Goal: Obtain resource: Obtain resource

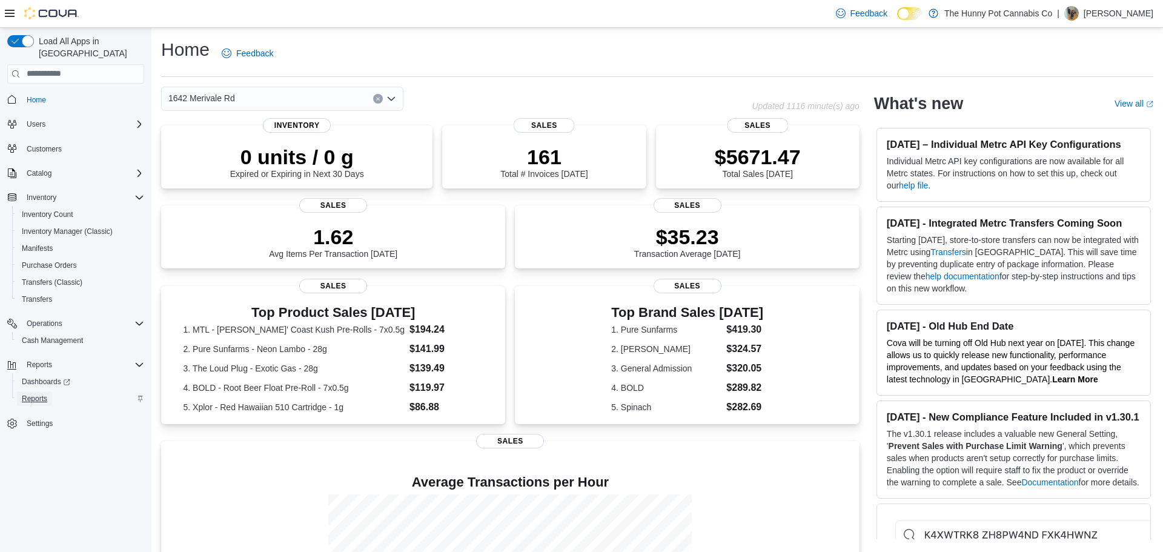
click at [42, 394] on span "Reports" at bounding box center [34, 399] width 25 height 10
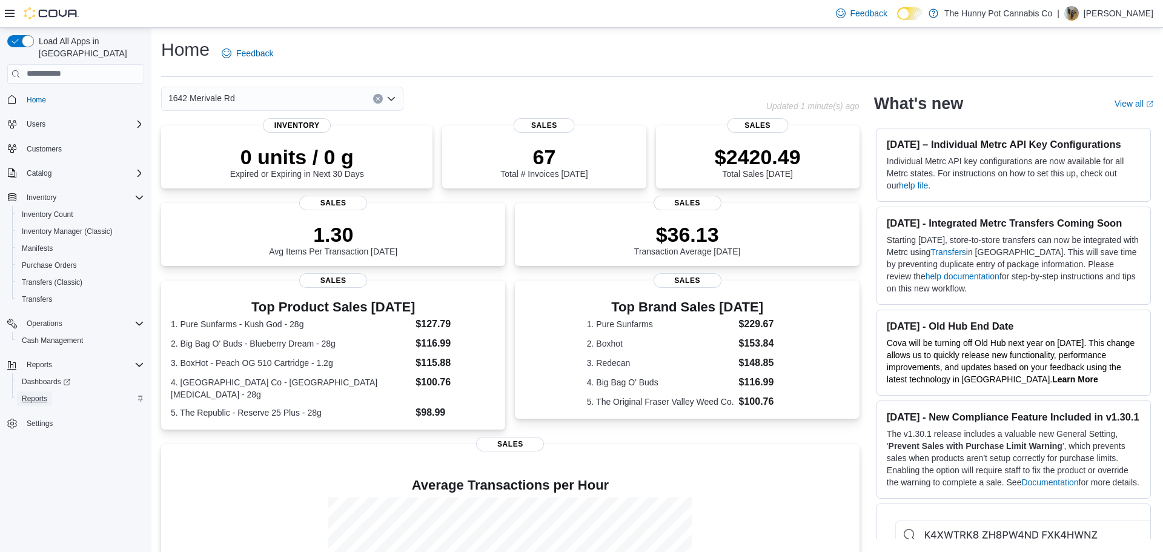
click at [31, 394] on span "Reports" at bounding box center [34, 399] width 25 height 10
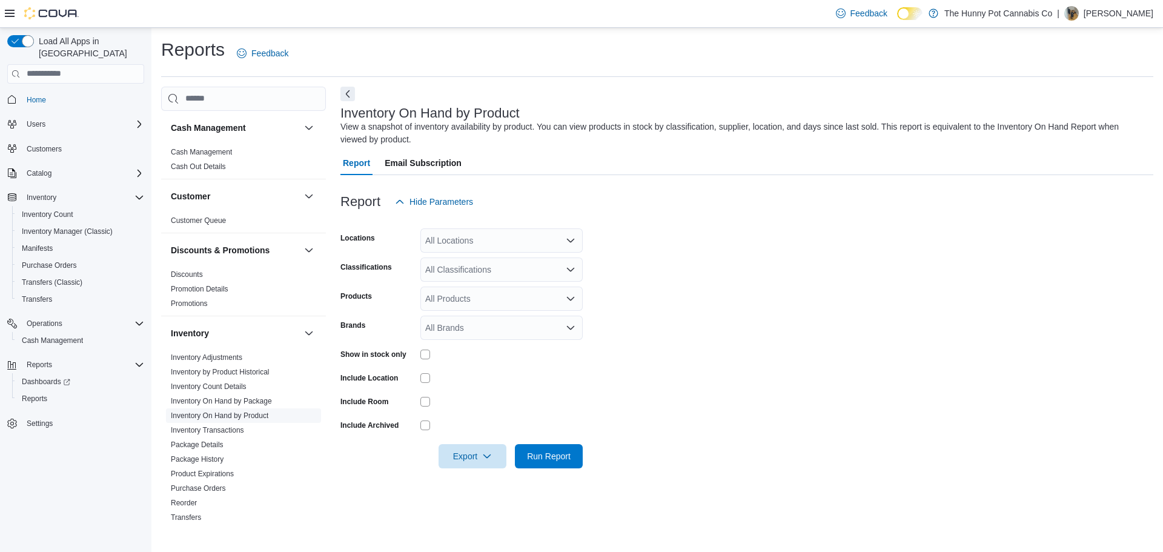
click at [219, 413] on link "Inventory On Hand by Product" at bounding box center [220, 415] width 98 height 8
click at [456, 246] on div "All Locations" at bounding box center [501, 240] width 162 height 24
type input "****"
click at [488, 284] on span "1405 Carling Ave" at bounding box center [489, 279] width 84 height 12
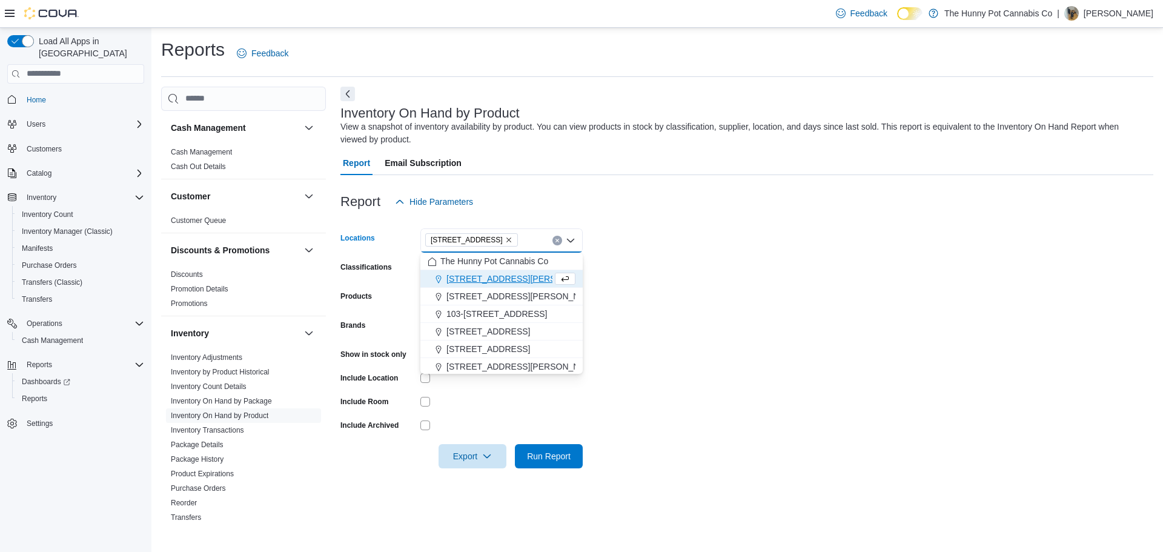
click at [645, 282] on form "Locations 1405 Carling Ave Combo box. Selected. 1405 Carling Ave. Press Backspa…" at bounding box center [746, 341] width 813 height 254
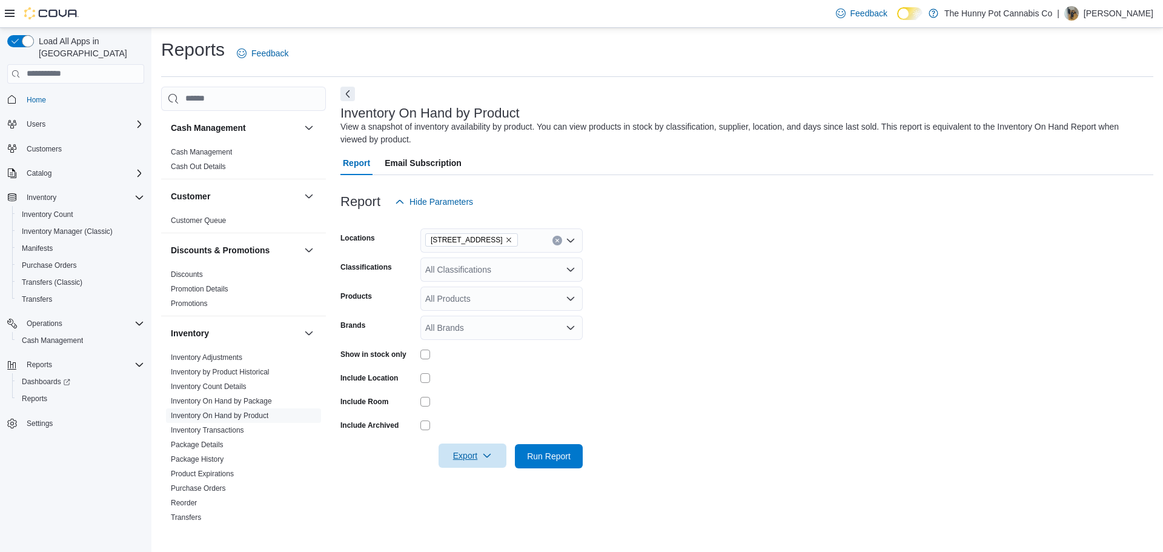
click at [488, 456] on icon "button" at bounding box center [487, 456] width 10 height 10
click at [494, 387] on span "Export to Excel" at bounding box center [474, 384] width 55 height 10
click at [506, 238] on icon "Remove 1405 Carling Ave from selection in this group" at bounding box center [508, 239] width 5 height 5
type input "****"
click at [490, 259] on div "Backstock" at bounding box center [502, 261] width 148 height 12
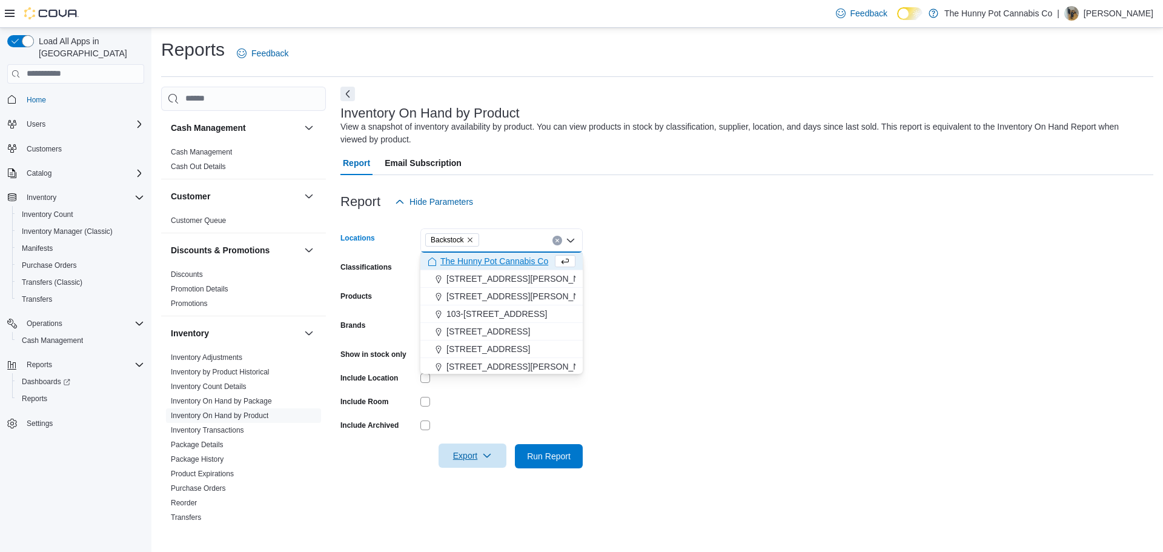
click at [789, 264] on form "Locations Backstock Combo box. Selected. Backstock. Press Backspace to delete B…" at bounding box center [746, 341] width 813 height 254
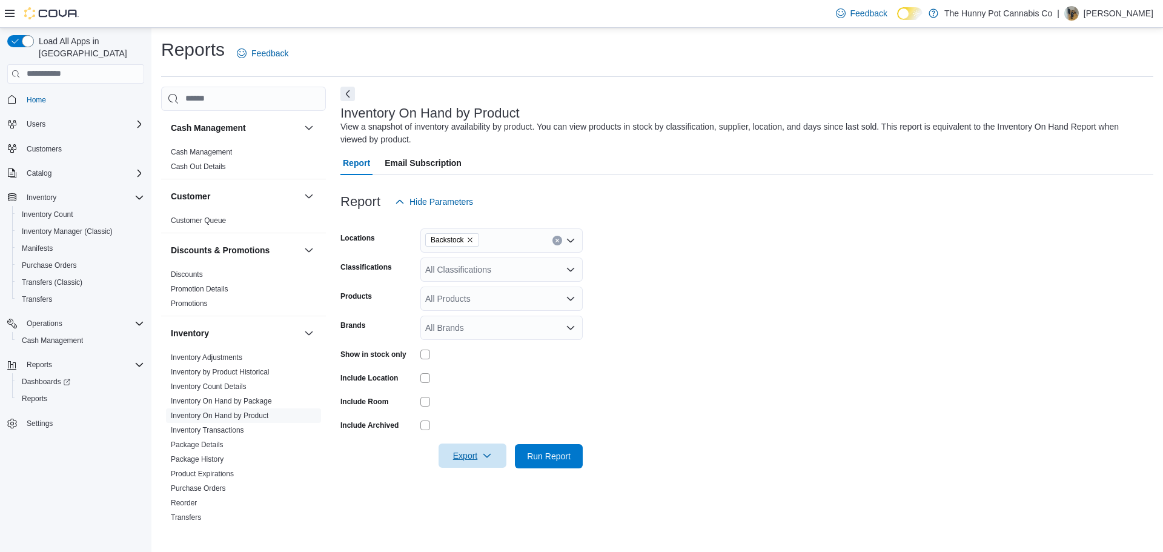
click at [488, 453] on icon "button" at bounding box center [487, 456] width 10 height 10
click at [488, 383] on span "Export to Excel" at bounding box center [474, 384] width 55 height 10
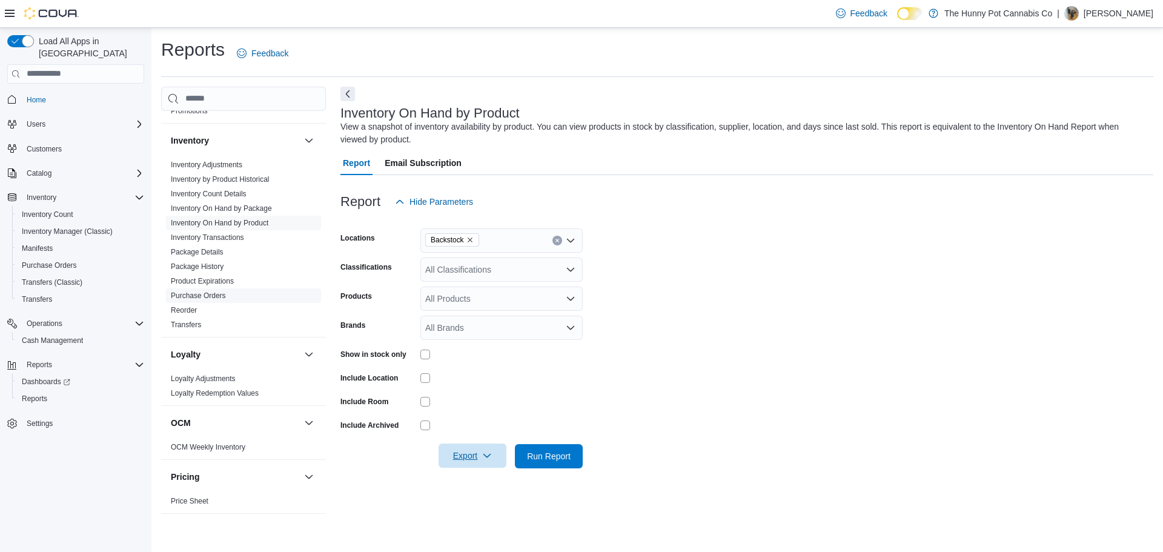
scroll to position [199, 0]
click at [190, 307] on link "Reorder" at bounding box center [184, 303] width 26 height 8
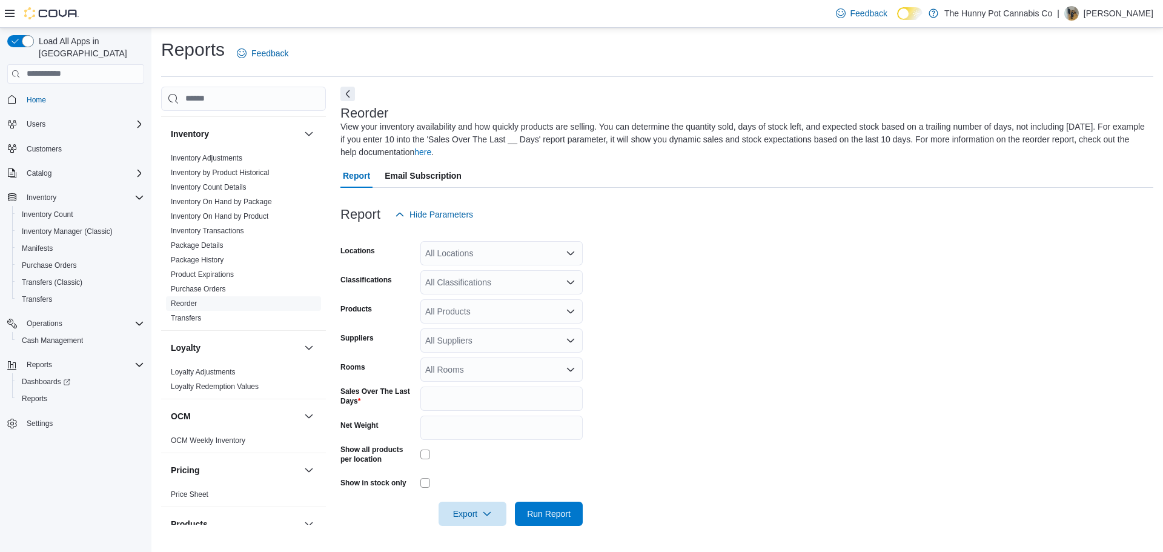
click at [492, 254] on div "All Locations" at bounding box center [501, 253] width 162 height 24
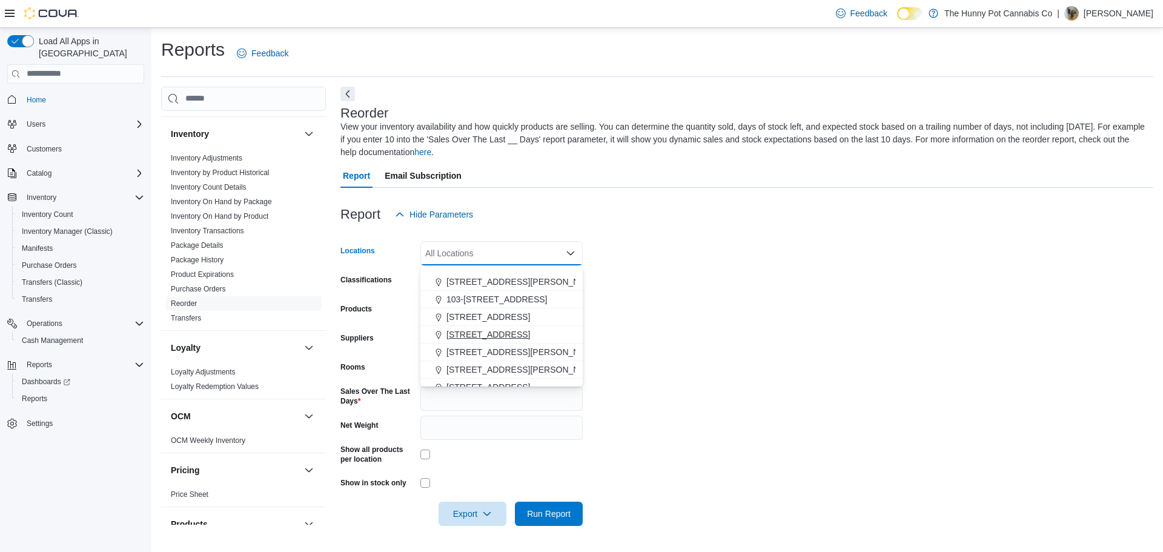
scroll to position [74, 0]
click at [485, 340] on span "1405 Carling Ave" at bounding box center [489, 340] width 84 height 12
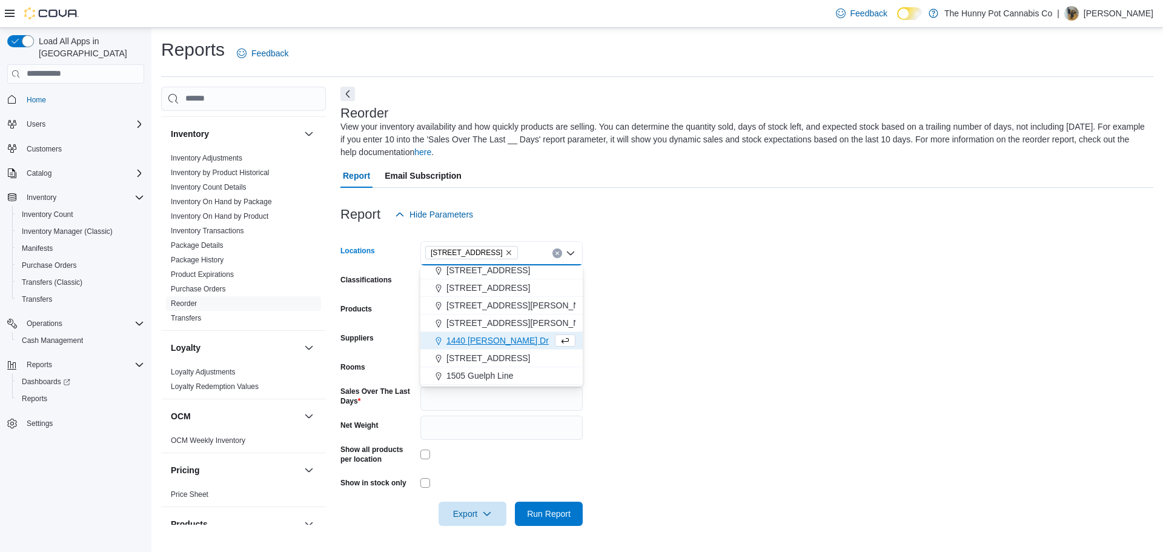
click at [679, 308] on form "Locations 1405 Carling Ave Combo box. Selected. 1405 Carling Ave. Press Backspa…" at bounding box center [746, 376] width 813 height 299
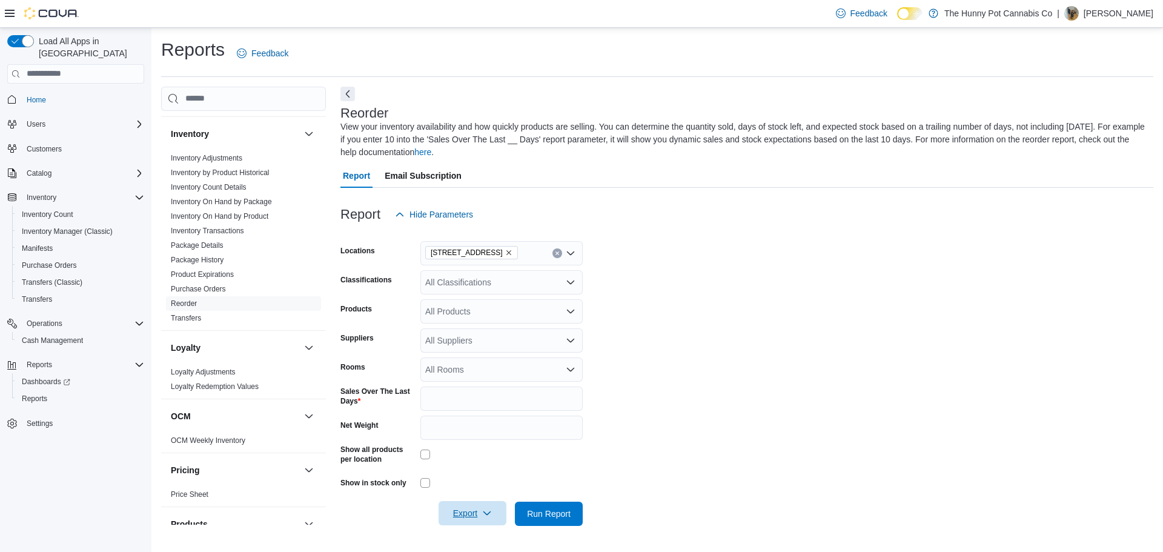
click at [496, 506] on span "Export" at bounding box center [472, 513] width 53 height 24
click at [491, 448] on button "Export to Excel" at bounding box center [474, 441] width 69 height 24
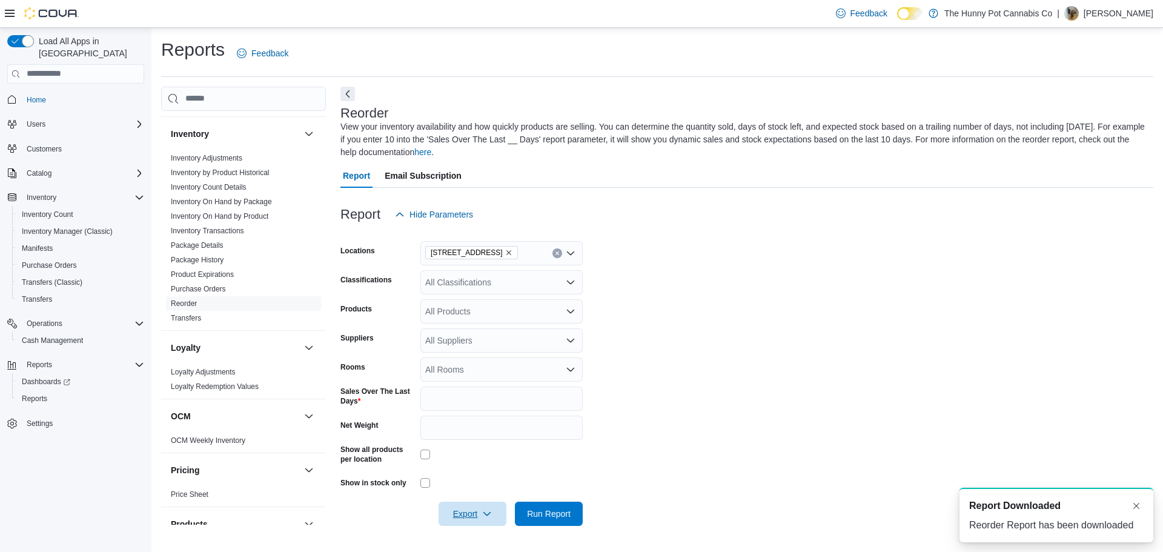
scroll to position [0, 0]
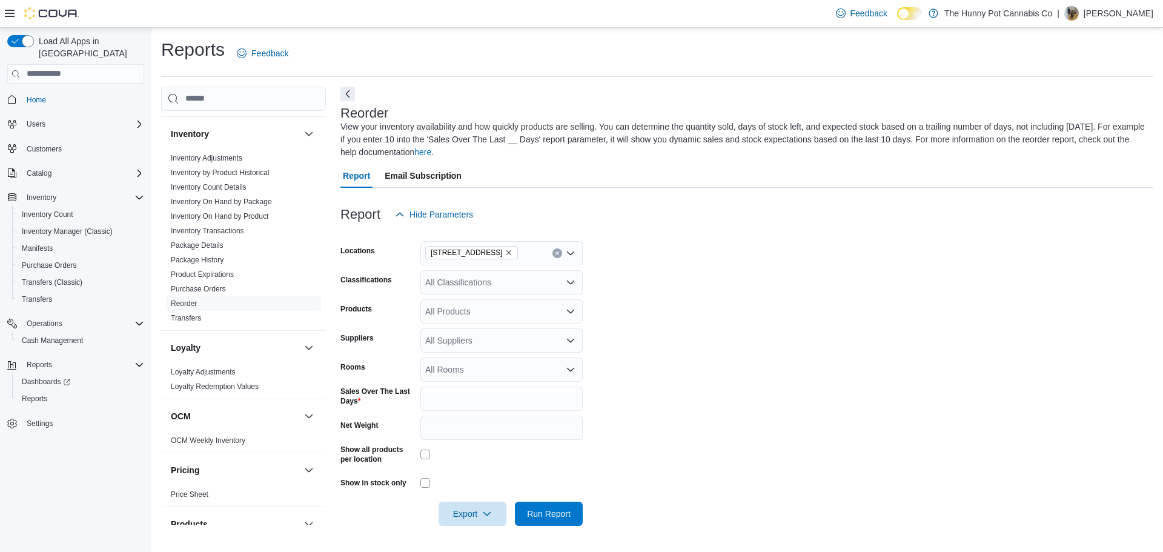
click at [505, 251] on icon "Remove 1405 Carling Ave from selection in this group" at bounding box center [508, 252] width 7 height 7
type input "****"
click at [491, 268] on span "1642 Merivale Rd" at bounding box center [480, 274] width 67 height 12
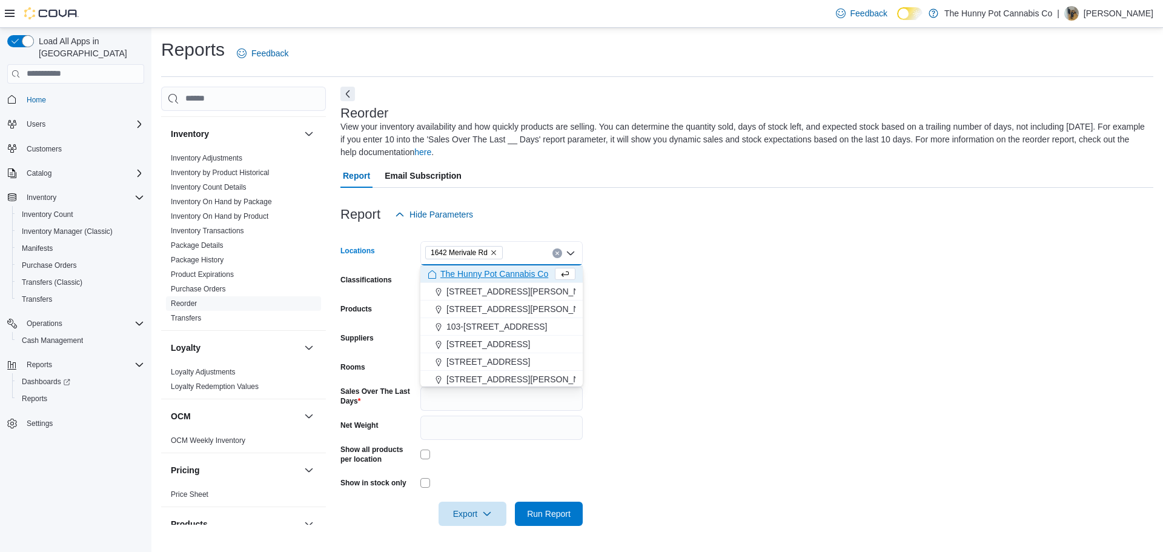
click at [682, 300] on form "Locations 1642 Merivale Rd Combo box. Selected. 1642 Merivale Rd. Press Backspa…" at bounding box center [746, 376] width 813 height 299
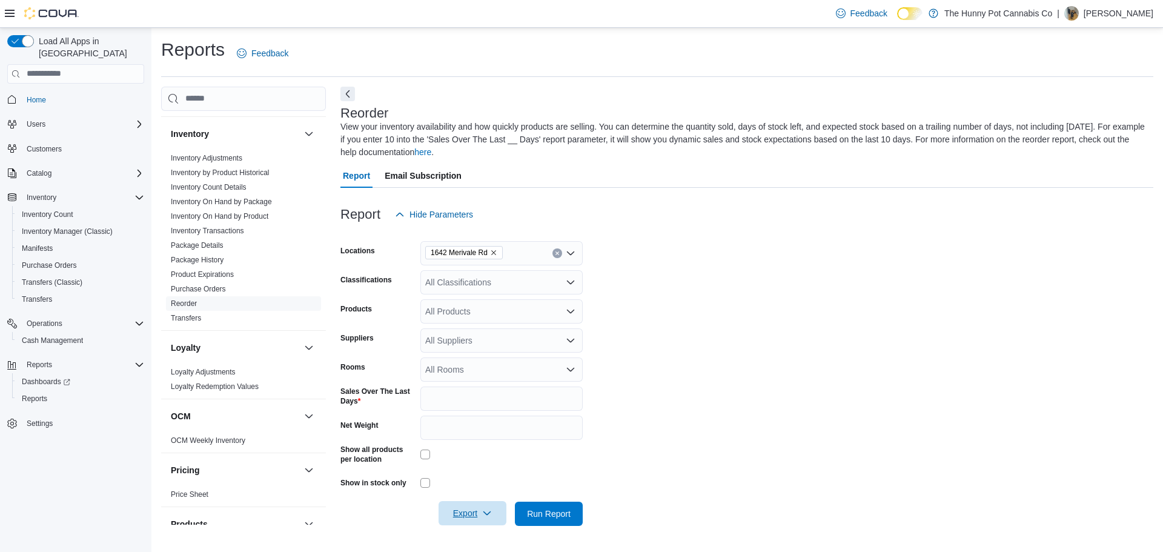
click at [475, 511] on span "Export" at bounding box center [472, 513] width 53 height 24
click at [477, 440] on span "Export to Excel" at bounding box center [474, 441] width 55 height 10
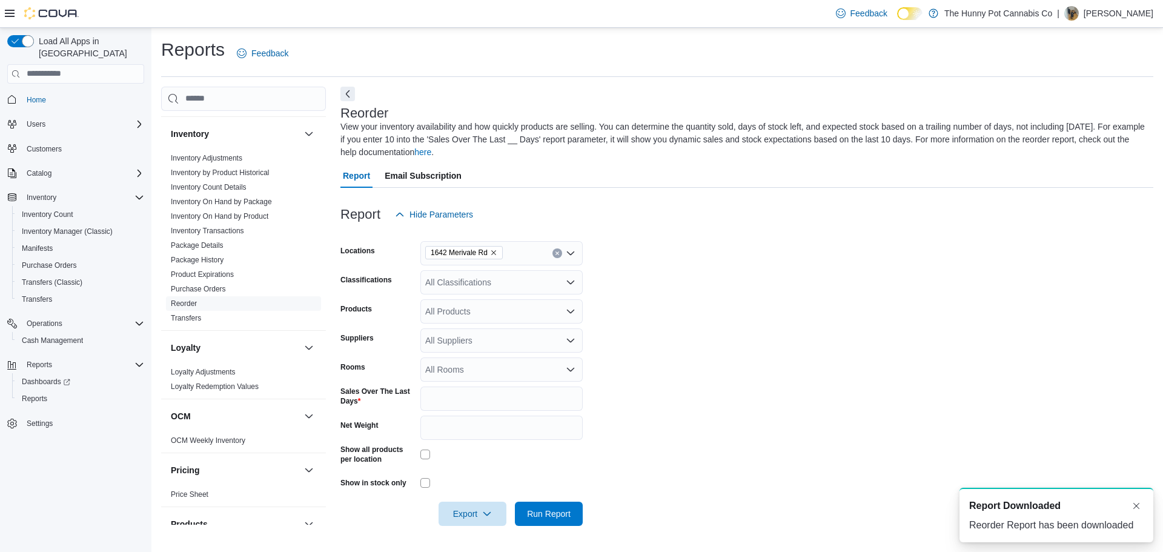
click at [477, 445] on div at bounding box center [501, 457] width 162 height 24
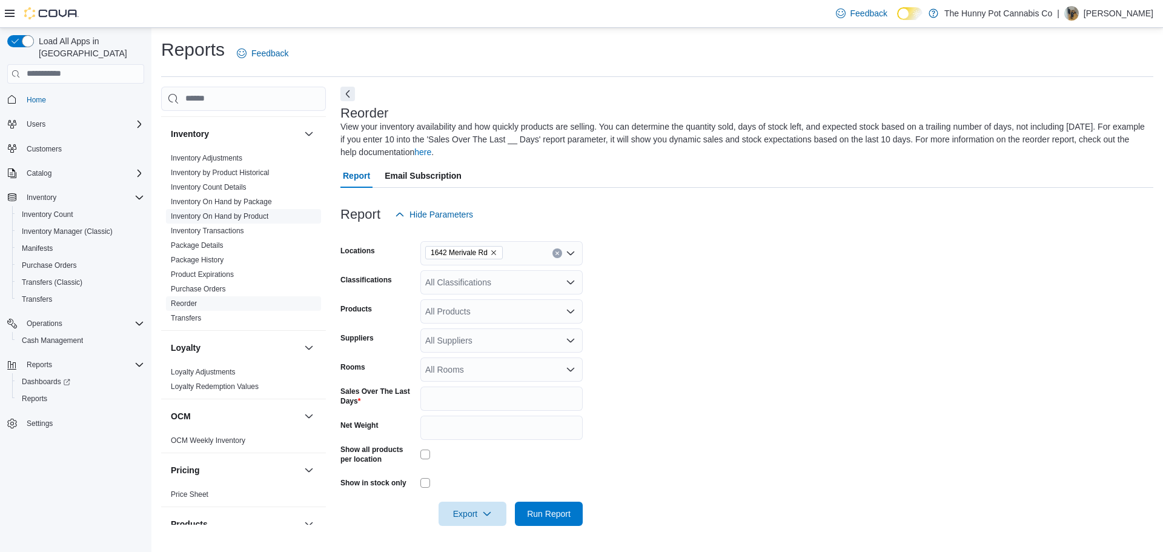
click at [250, 215] on link "Inventory On Hand by Product" at bounding box center [220, 216] width 98 height 8
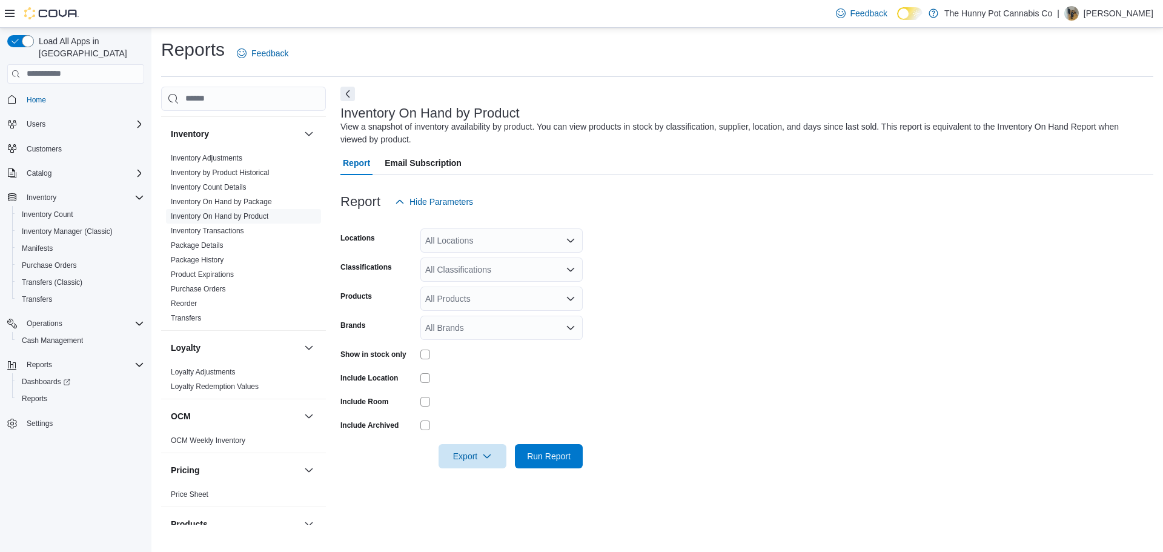
drag, startPoint x: 470, startPoint y: 228, endPoint x: 463, endPoint y: 247, distance: 19.4
click at [468, 232] on div "All Locations" at bounding box center [501, 240] width 162 height 24
type input "****"
click at [462, 262] on span "Backstock" at bounding box center [466, 261] width 39 height 12
click at [626, 388] on form "Locations Backstock Classifications All Classifications Products All Products B…" at bounding box center [746, 341] width 813 height 254
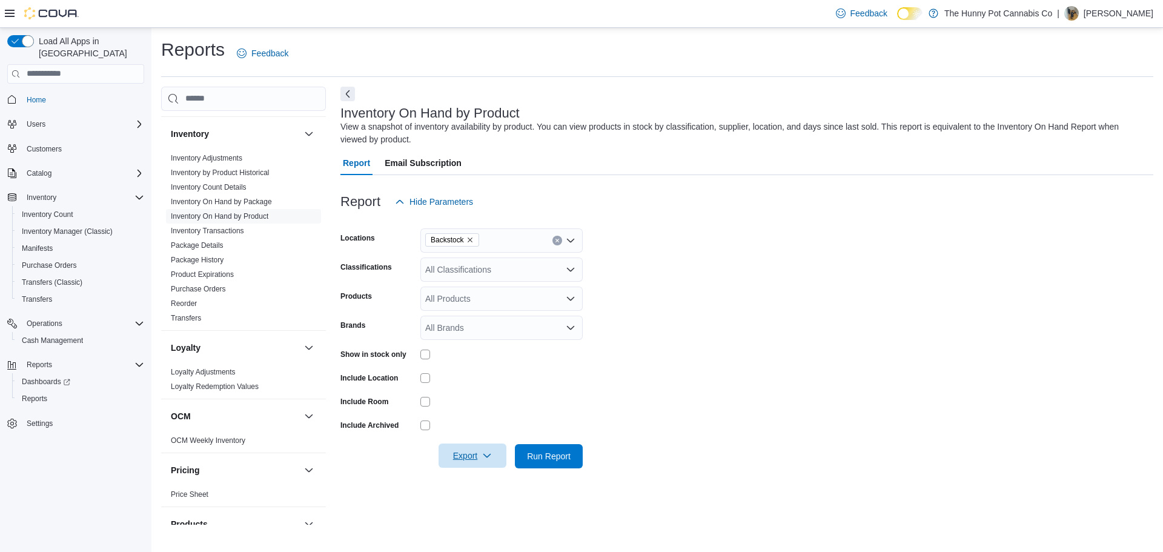
click at [490, 457] on icon "button" at bounding box center [487, 456] width 10 height 10
click at [480, 382] on span "Export to Excel" at bounding box center [474, 384] width 55 height 10
click at [45, 294] on span "Transfers" at bounding box center [37, 299] width 30 height 10
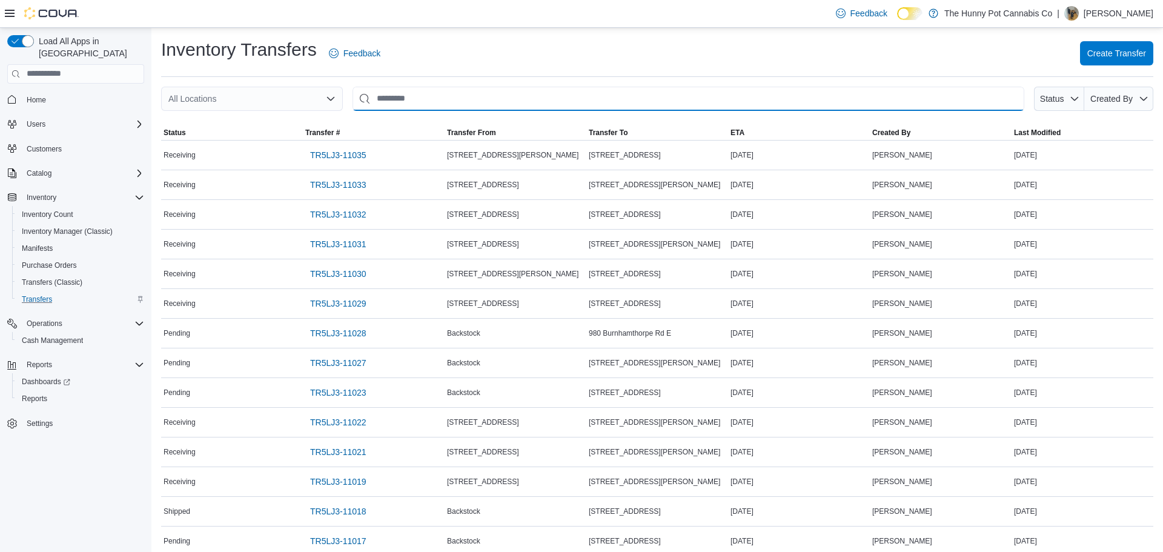
click at [427, 104] on input "This is a search bar. After typing your query, hit enter to filter the results …" at bounding box center [689, 99] width 672 height 24
click at [307, 94] on div "All Locations" at bounding box center [252, 99] width 182 height 24
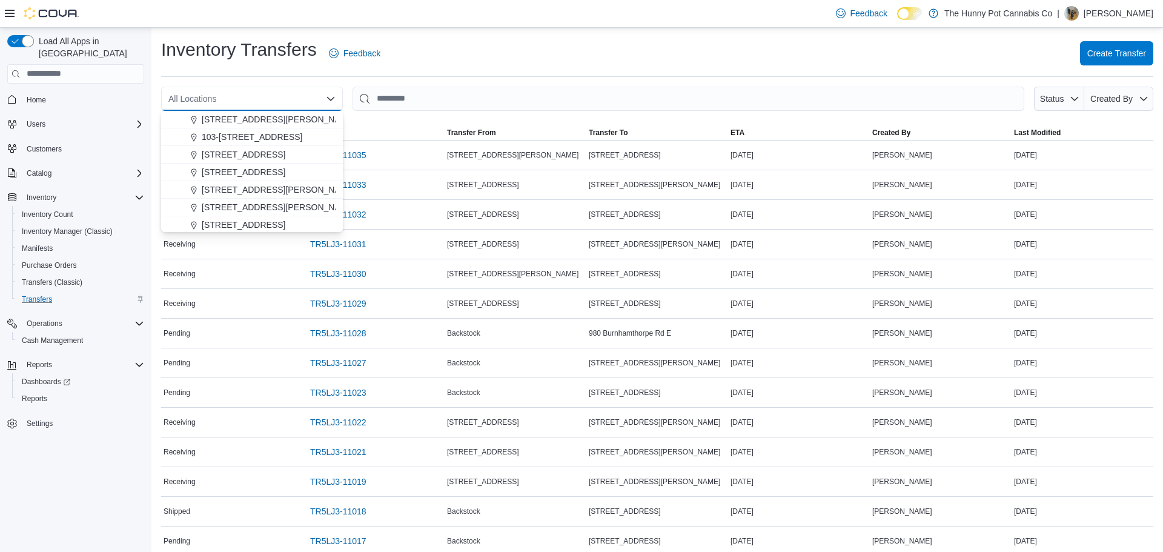
scroll to position [46, 0]
click at [233, 216] on span "1405 Carling Ave" at bounding box center [244, 214] width 84 height 12
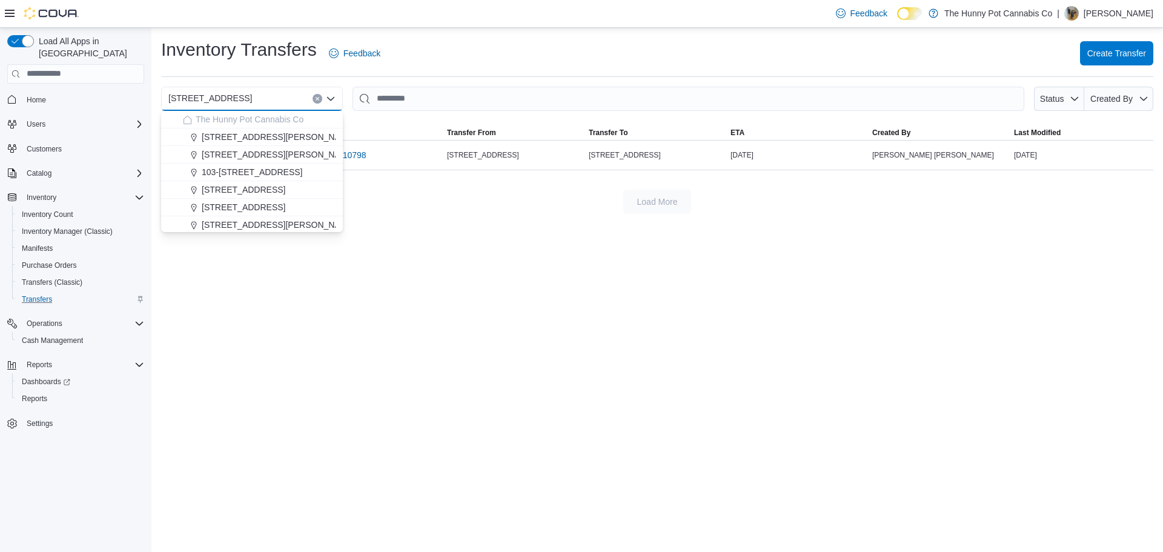
click at [718, 42] on div "Inventory Transfers Feedback Create Transfer" at bounding box center [657, 54] width 992 height 32
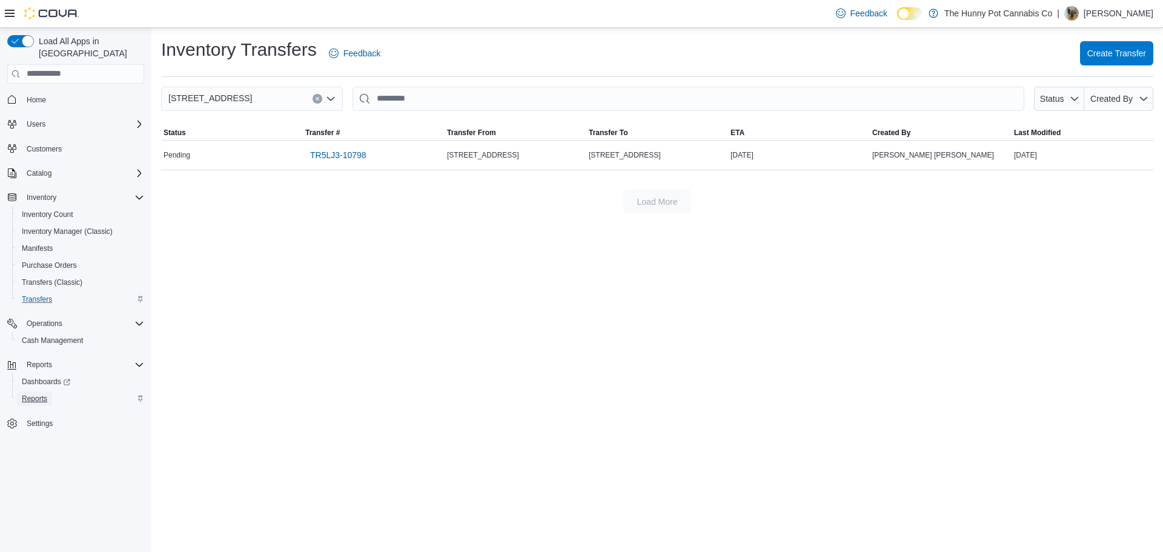
click at [39, 394] on span "Reports" at bounding box center [34, 399] width 25 height 10
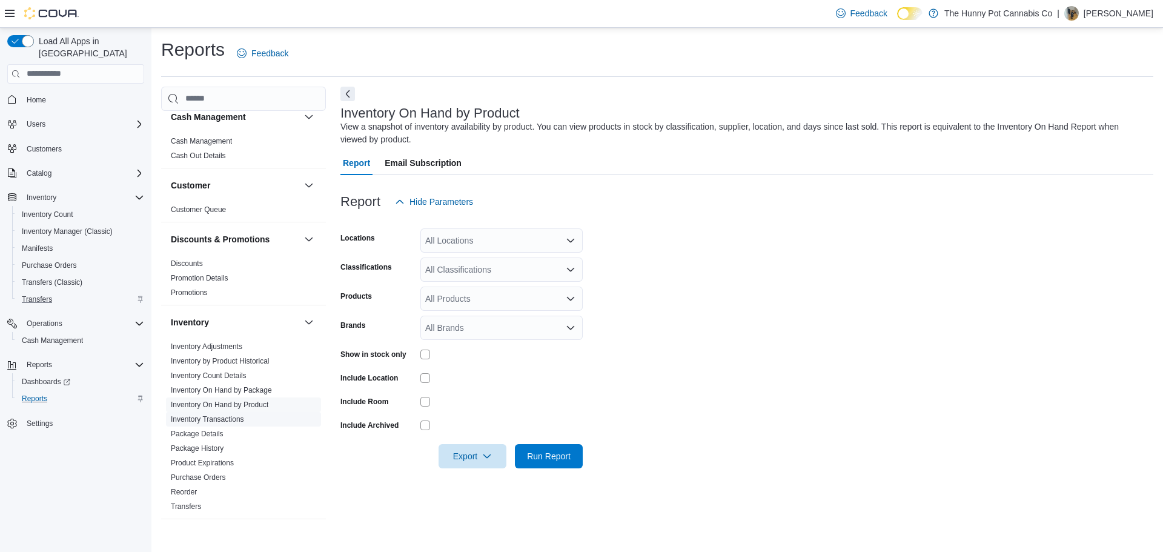
scroll to position [12, 0]
click at [234, 403] on link "Inventory On Hand by Product" at bounding box center [220, 403] width 98 height 8
click at [497, 245] on div "All Locations" at bounding box center [501, 240] width 162 height 24
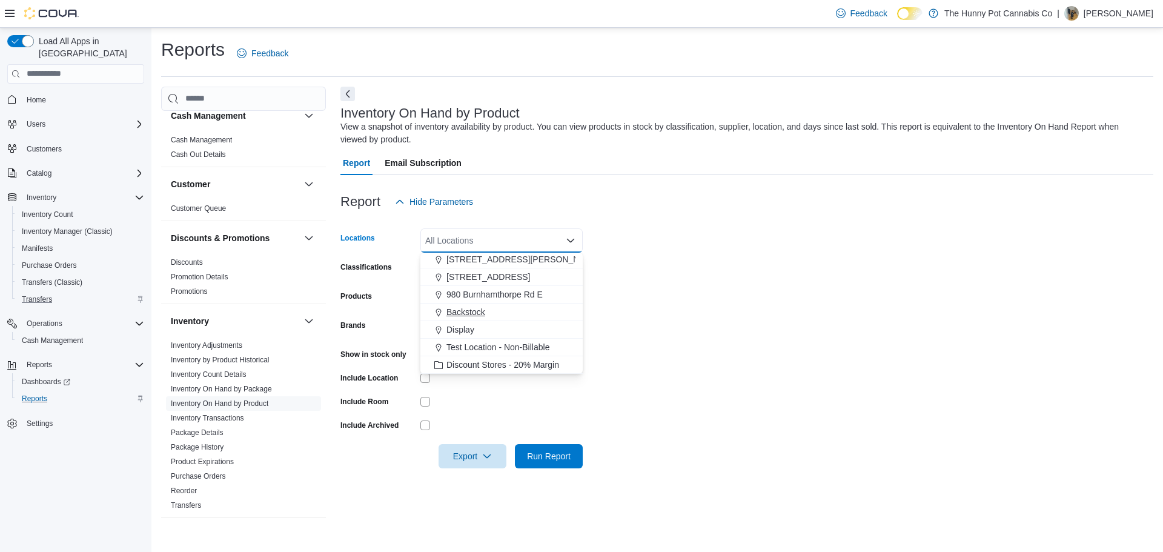
click at [471, 316] on span "Backstock" at bounding box center [466, 312] width 39 height 12
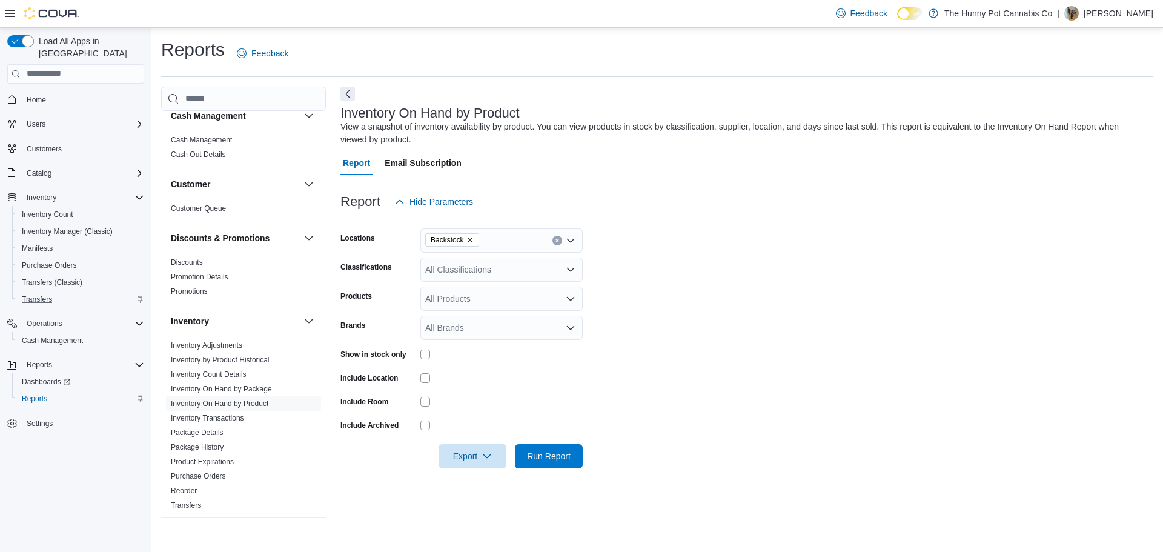
click at [706, 330] on form "Locations Backstock Classifications All Classifications Products All Products B…" at bounding box center [746, 341] width 813 height 254
click at [476, 456] on span "Export" at bounding box center [472, 455] width 53 height 24
click at [480, 386] on span "Export to Excel" at bounding box center [474, 384] width 55 height 10
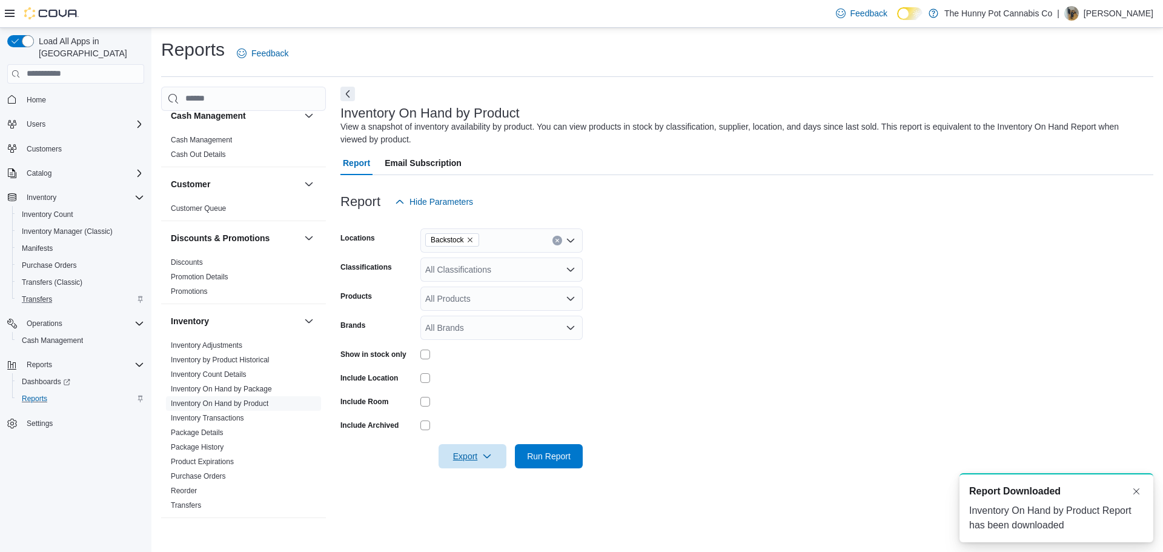
scroll to position [0, 0]
